Goal: Find specific page/section: Find specific page/section

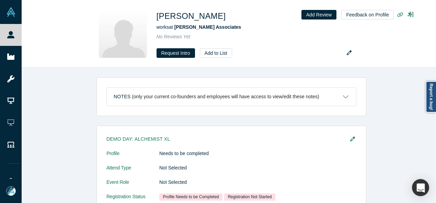
scroll to position [240, 0]
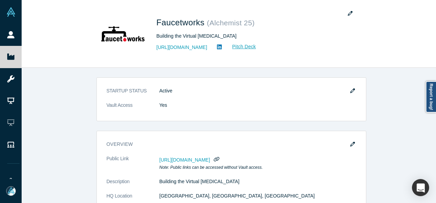
scroll to position [240, 0]
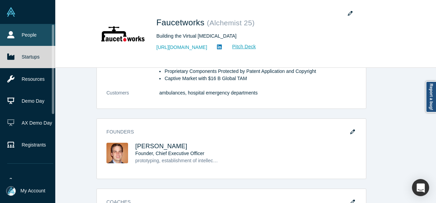
click at [18, 38] on link "People" at bounding box center [30, 35] width 60 height 22
